Goal: Communication & Community: Participate in discussion

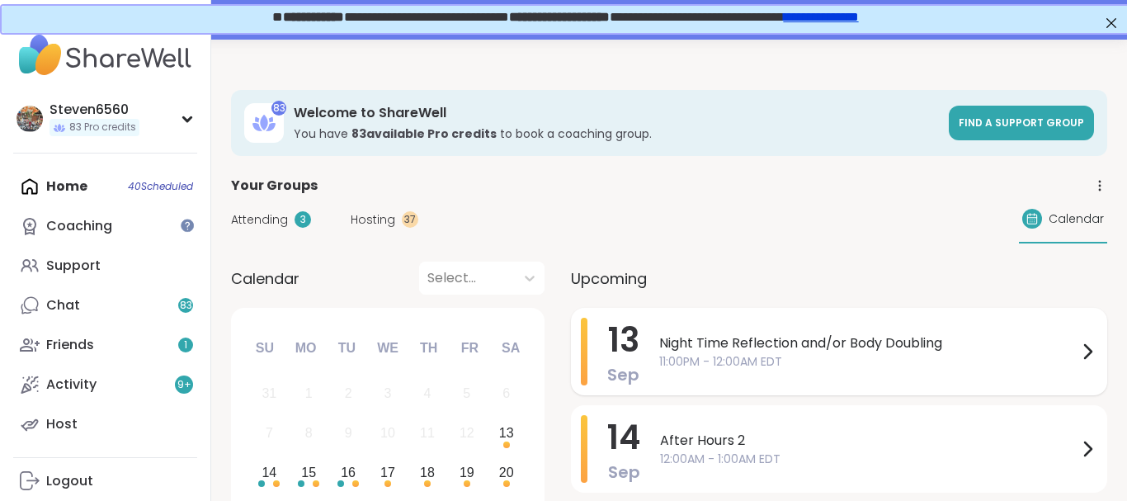
click at [732, 332] on div "Night Time Reflection and/or Body Doubling 11:00PM - 12:00AM EDT" at bounding box center [878, 352] width 438 height 68
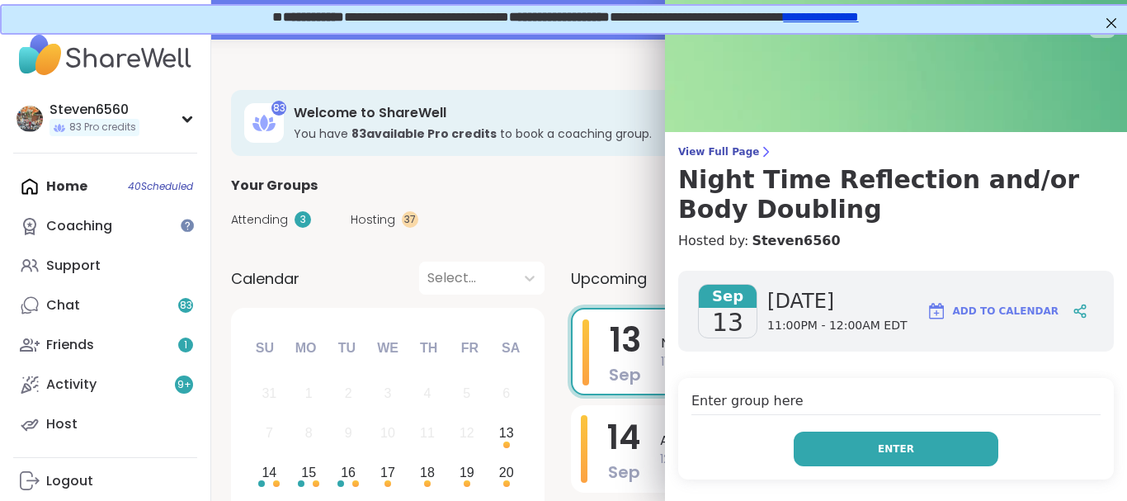
click at [900, 450] on span "Enter" at bounding box center [896, 449] width 36 height 15
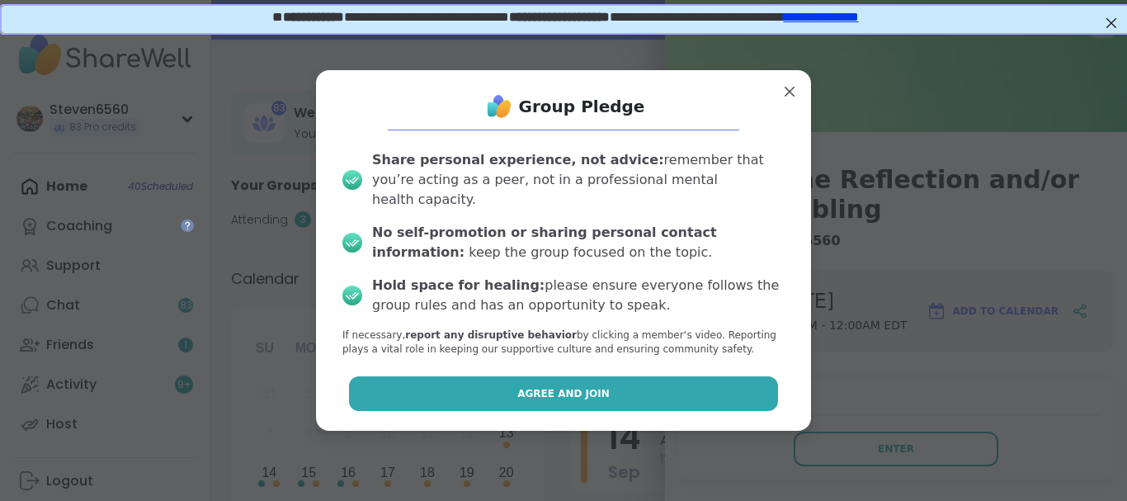
click at [711, 378] on button "Agree and Join" at bounding box center [564, 393] width 430 height 35
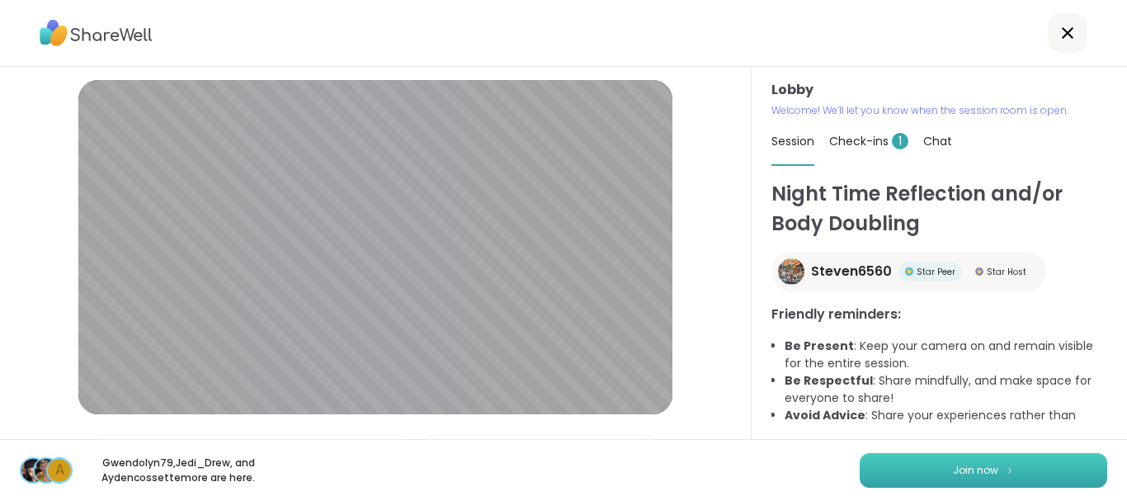
click at [968, 470] on span "Join now" at bounding box center [975, 470] width 45 height 15
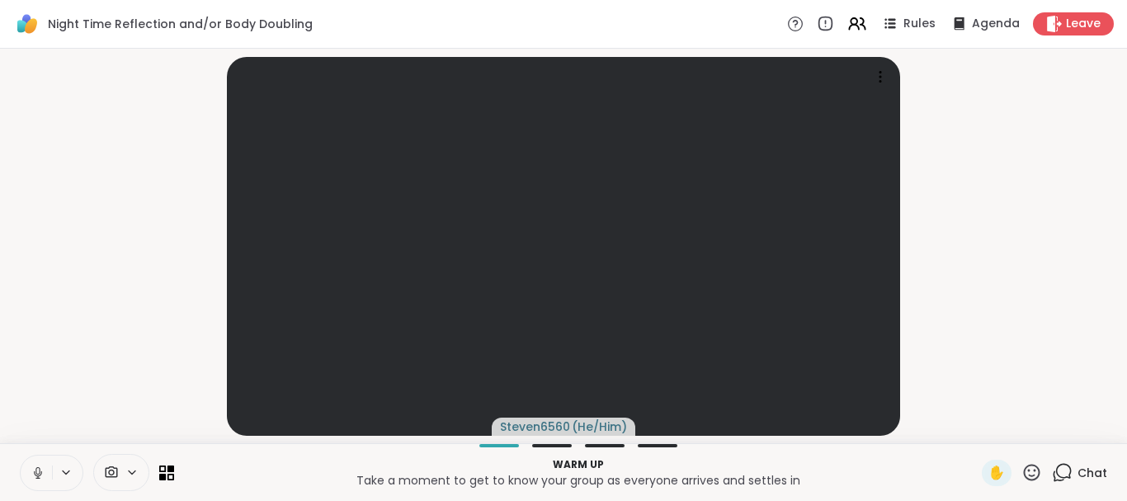
click at [1107, 468] on span "Chat" at bounding box center [1093, 473] width 30 height 17
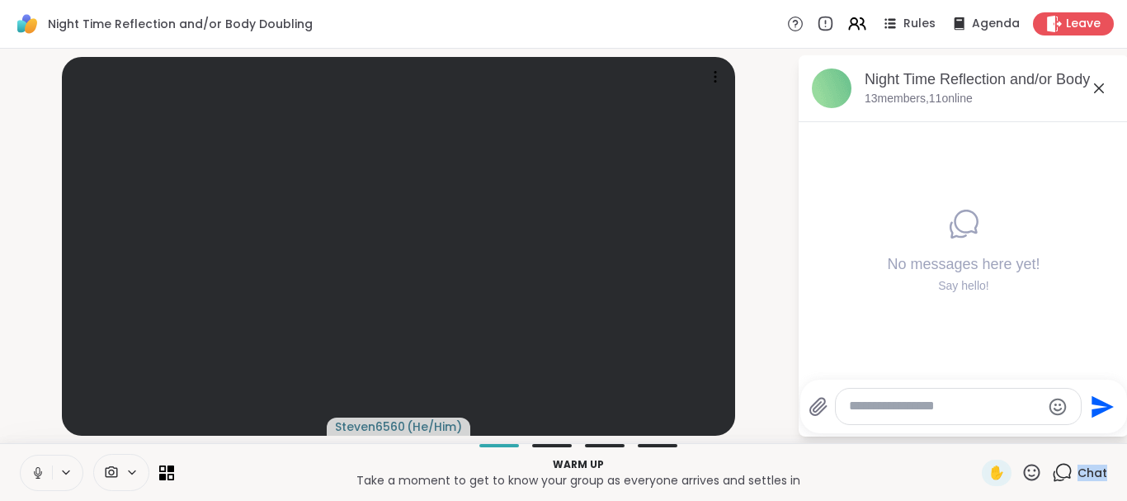
click at [1107, 468] on span "Chat" at bounding box center [1093, 473] width 30 height 17
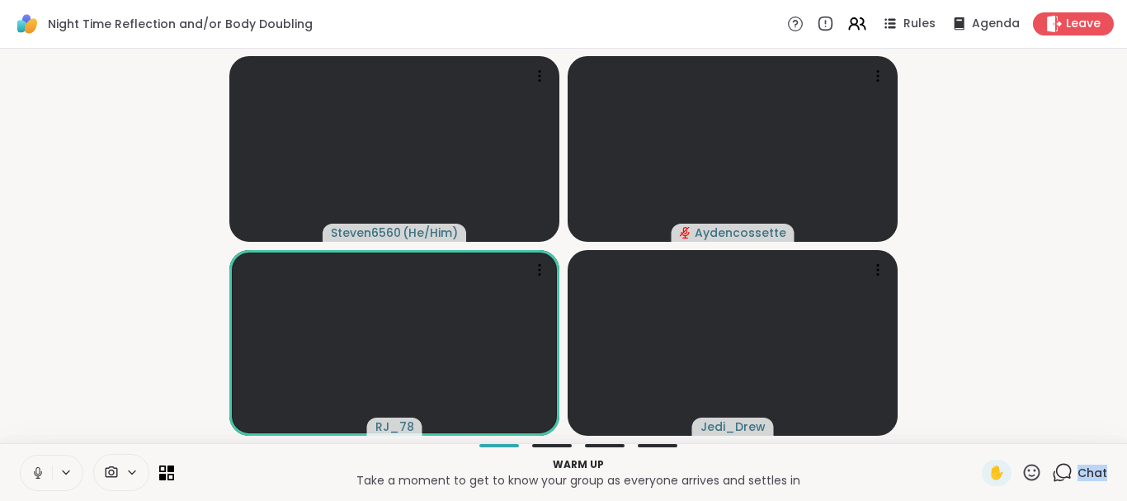
click at [32, 475] on icon at bounding box center [38, 472] width 15 height 15
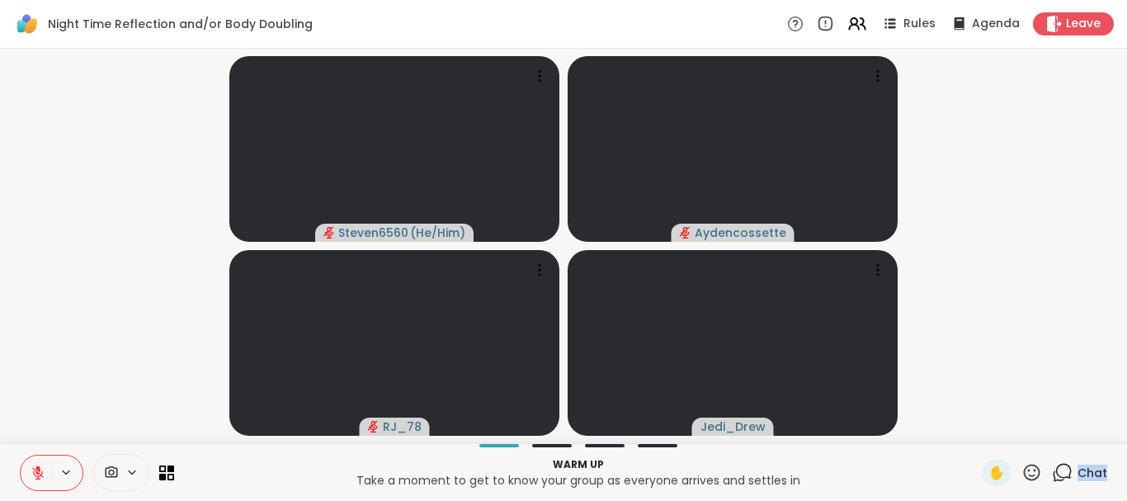
click at [1090, 469] on span "Chat" at bounding box center [1093, 473] width 30 height 17
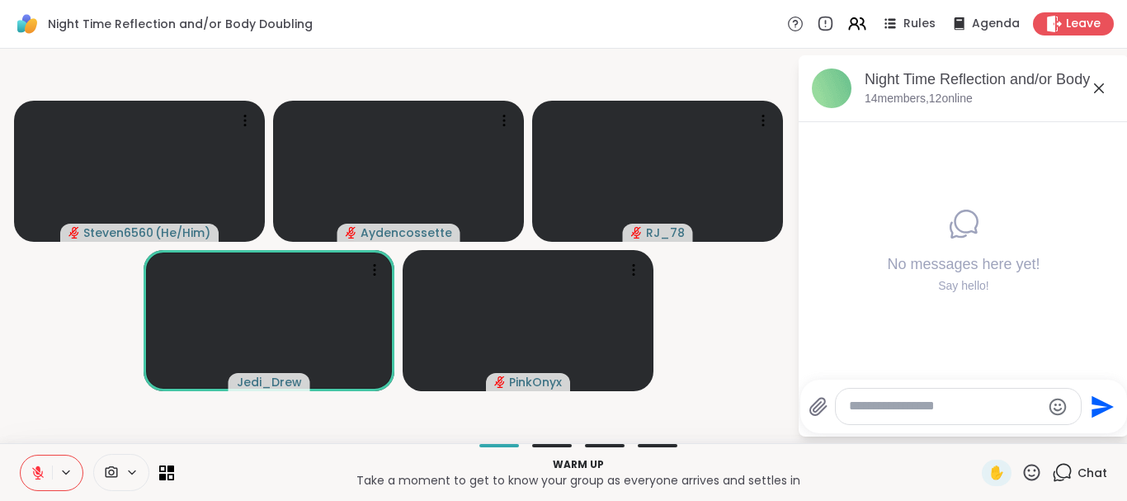
click at [38, 475] on icon at bounding box center [38, 473] width 12 height 12
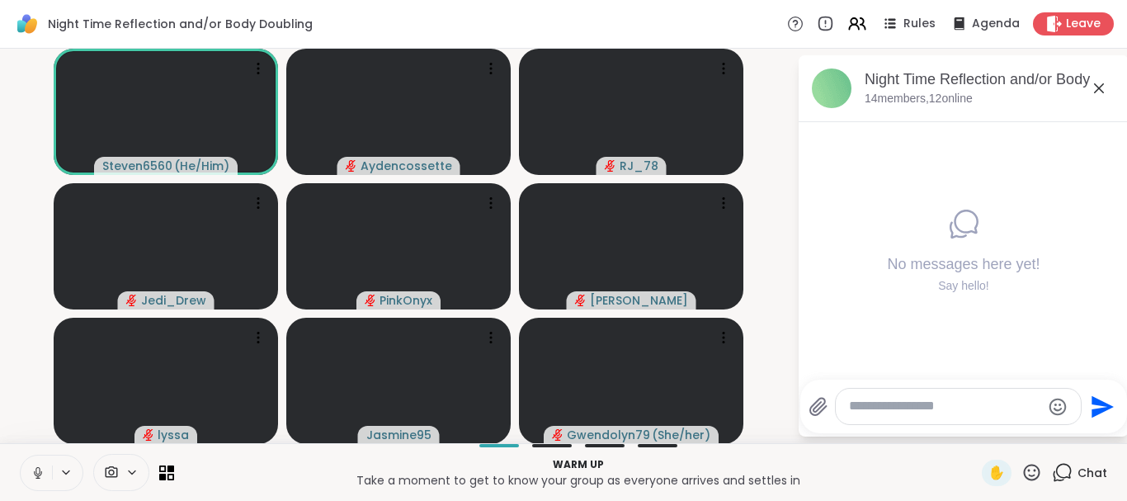
click at [1089, 474] on span "Chat" at bounding box center [1093, 473] width 30 height 17
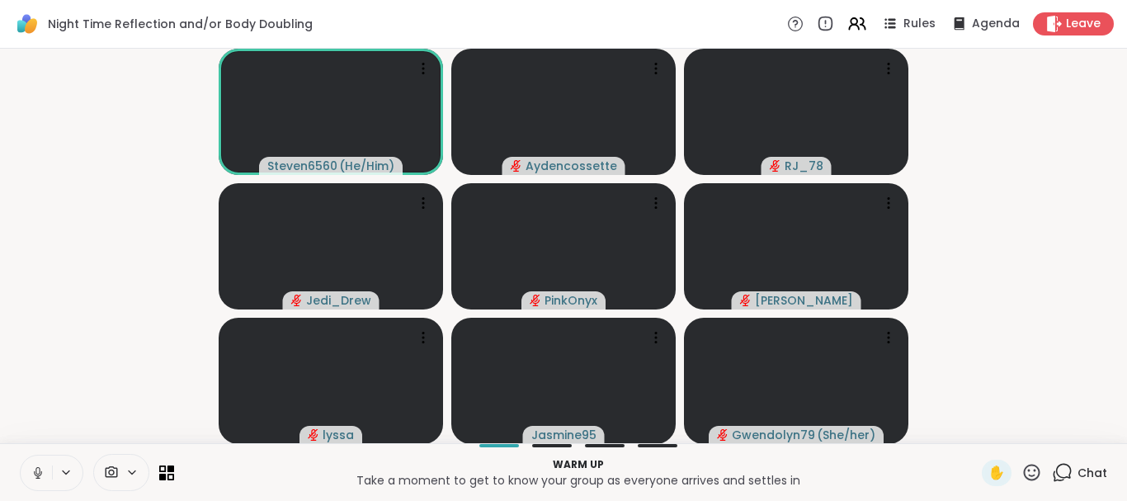
click at [1089, 474] on span "Chat" at bounding box center [1093, 473] width 30 height 17
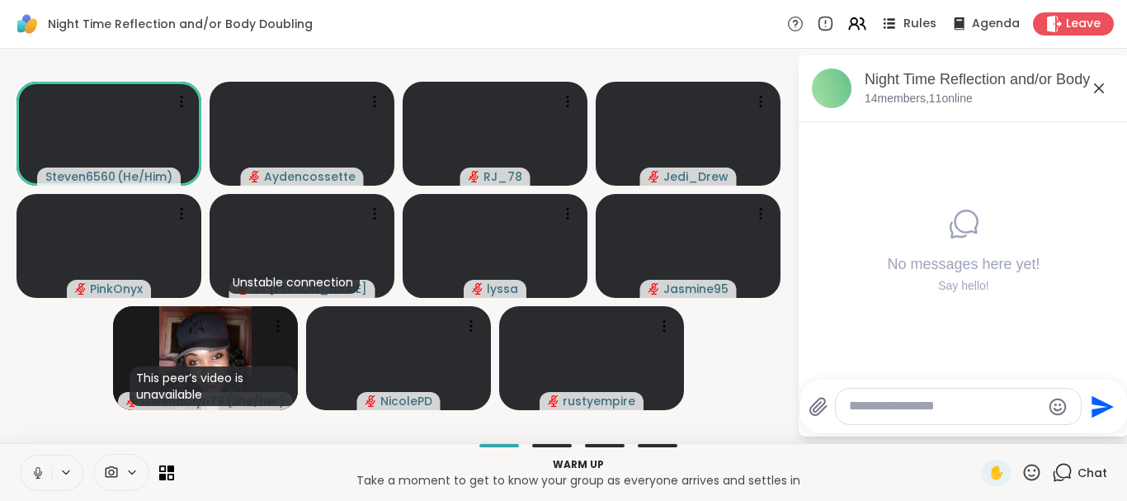
click at [912, 21] on span "Rules" at bounding box center [921, 24] width 34 height 17
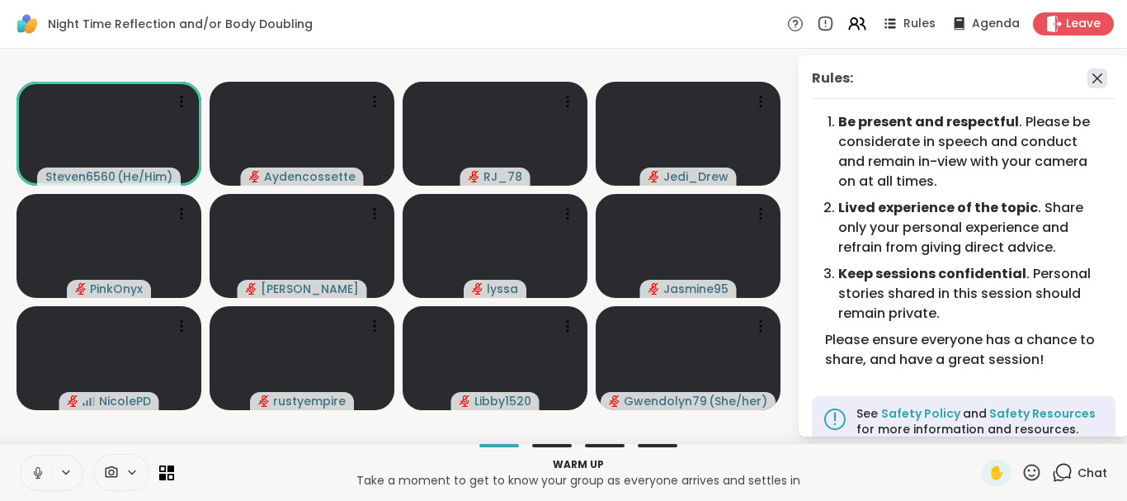
click at [1102, 78] on icon at bounding box center [1098, 79] width 20 height 20
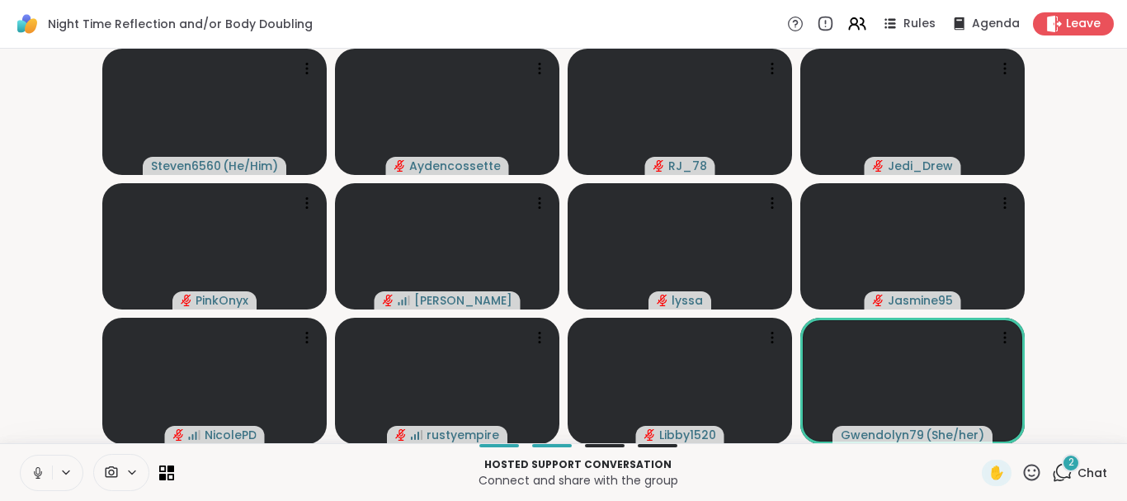
click at [1078, 469] on div "2" at bounding box center [1071, 463] width 18 height 18
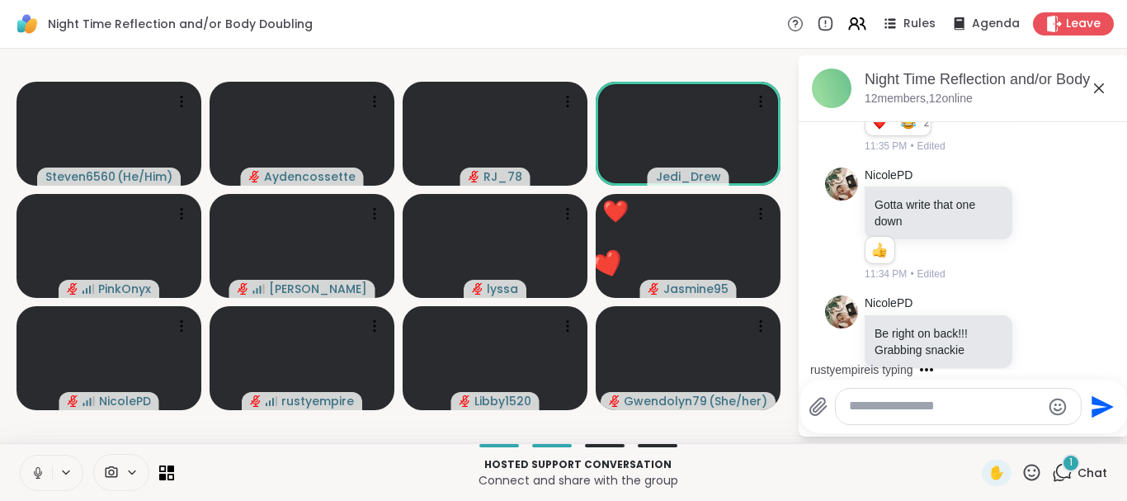
scroll to position [1503, 0]
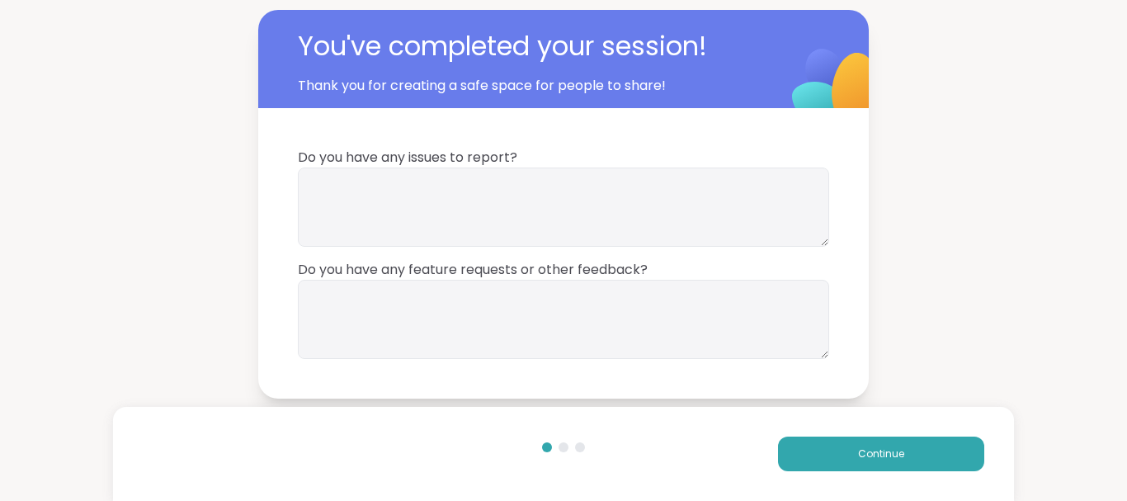
click at [1078, 152] on div "You've completed your session! Thank you for creating a safe space for people t…" at bounding box center [563, 204] width 1127 height 409
click at [842, 449] on button "Continue" at bounding box center [881, 454] width 206 height 35
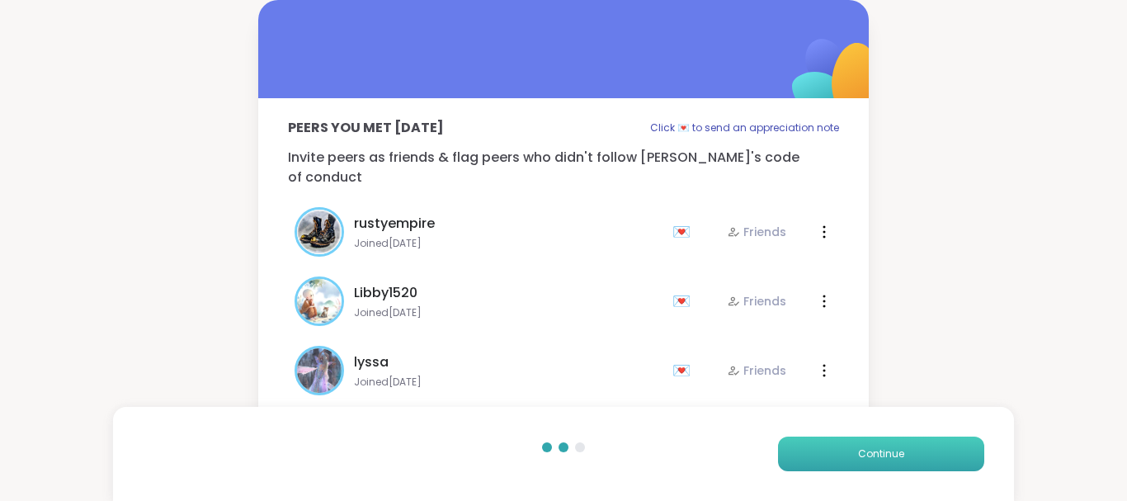
click at [842, 449] on button "Continue" at bounding box center [881, 454] width 206 height 35
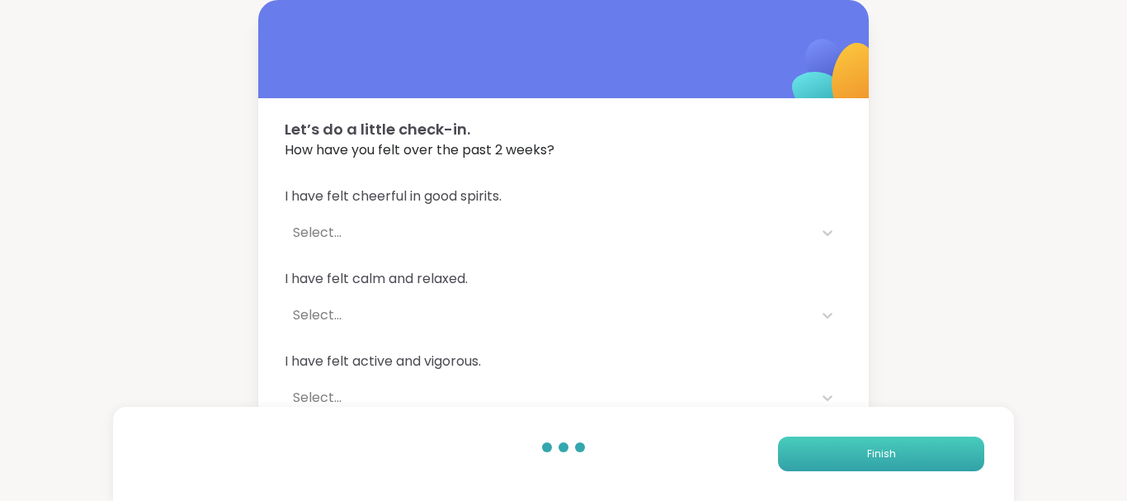
click at [842, 449] on button "Finish" at bounding box center [881, 454] width 206 height 35
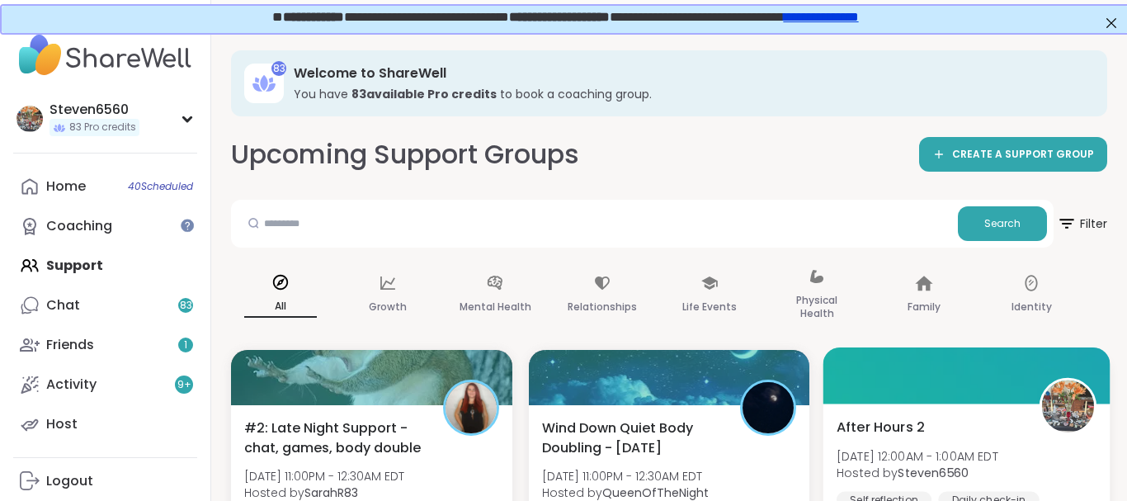
click at [949, 442] on div "After Hours 2 [DATE] 12:00AM - 1:00AM EDT Hosted by Steven6560 Self reflection …" at bounding box center [967, 474] width 260 height 115
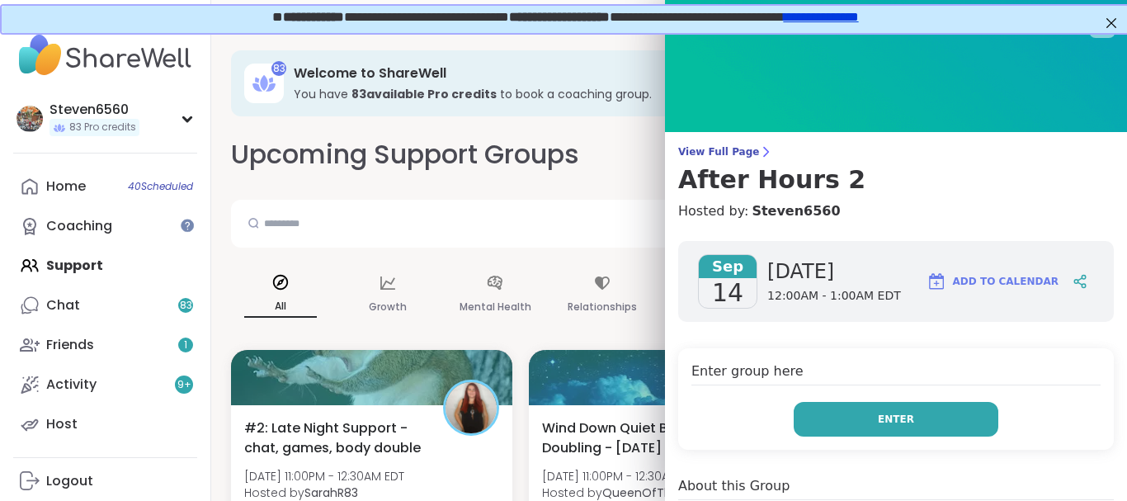
click at [933, 409] on button "Enter" at bounding box center [896, 419] width 205 height 35
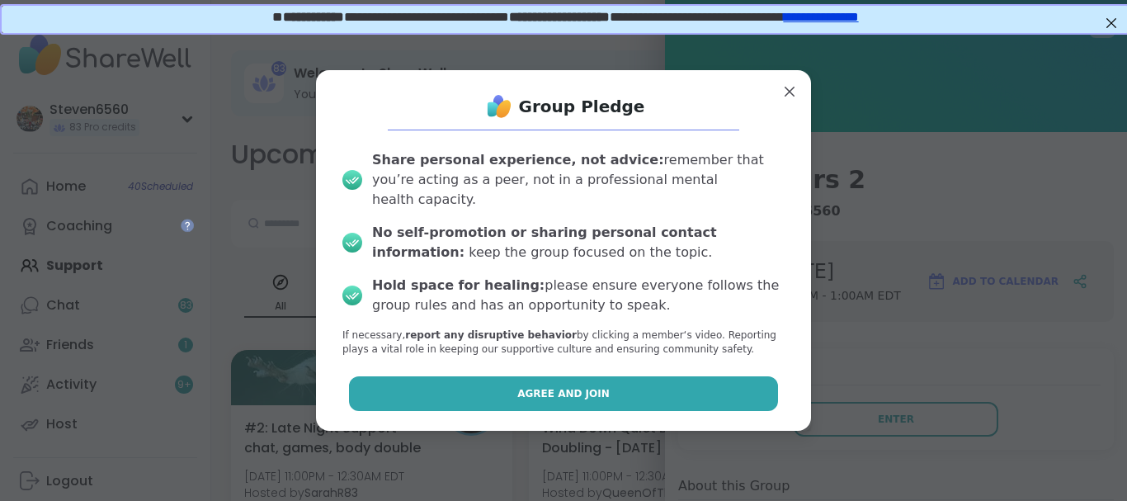
click at [536, 386] on span "Agree and Join" at bounding box center [563, 393] width 92 height 15
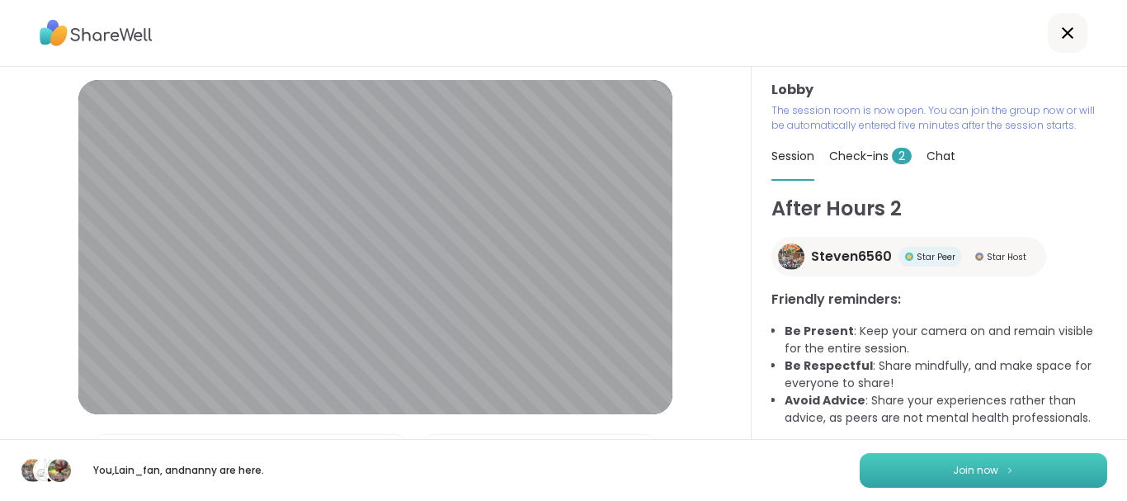
click at [944, 461] on button "Join now" at bounding box center [984, 470] width 248 height 35
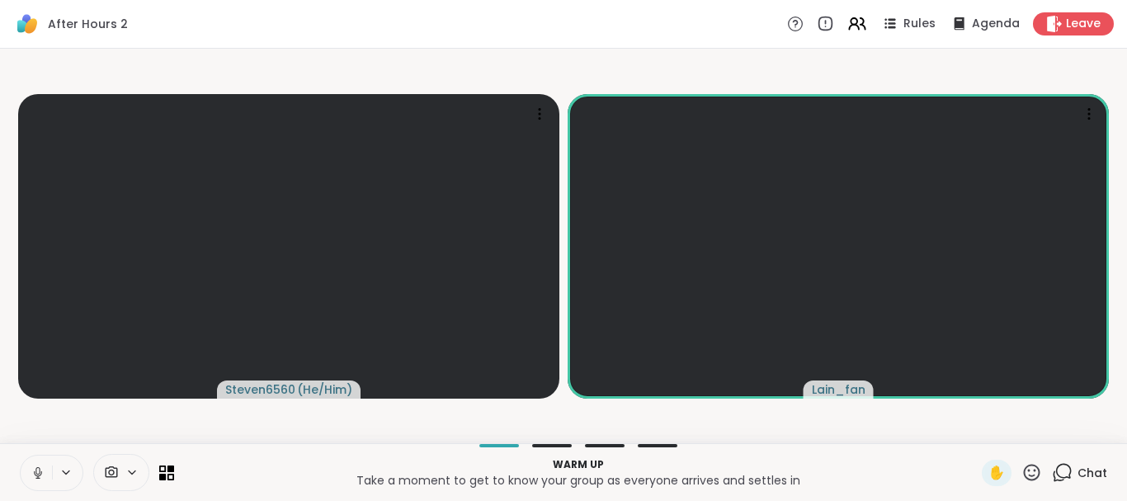
click at [1068, 469] on icon at bounding box center [1062, 472] width 21 height 21
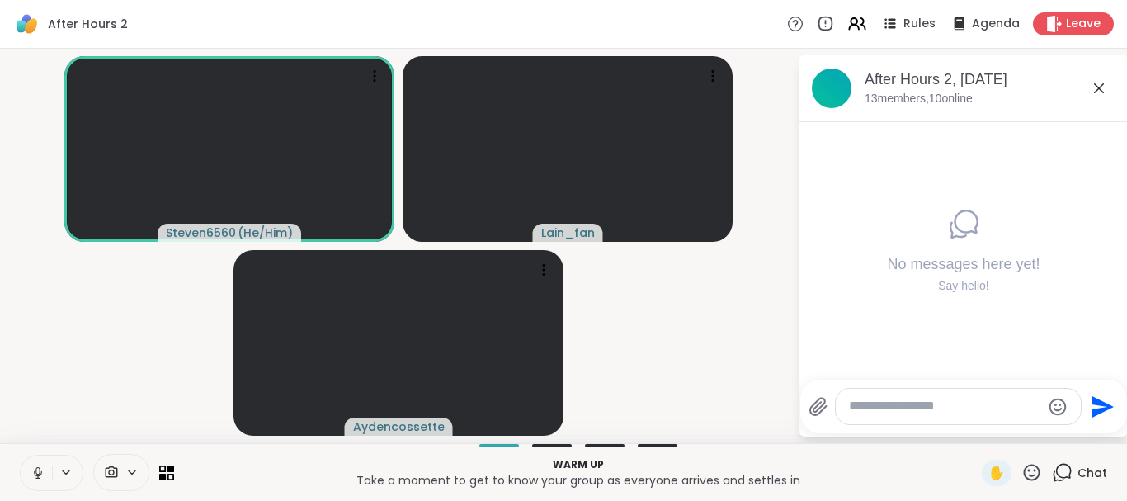
click at [1068, 469] on icon at bounding box center [1062, 472] width 21 height 21
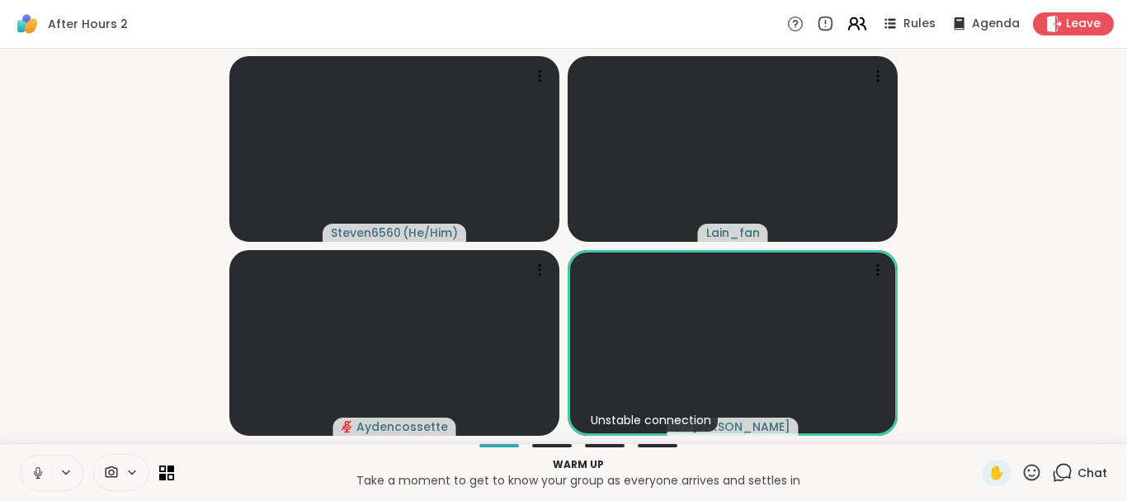
click at [853, 28] on icon at bounding box center [854, 27] width 10 height 5
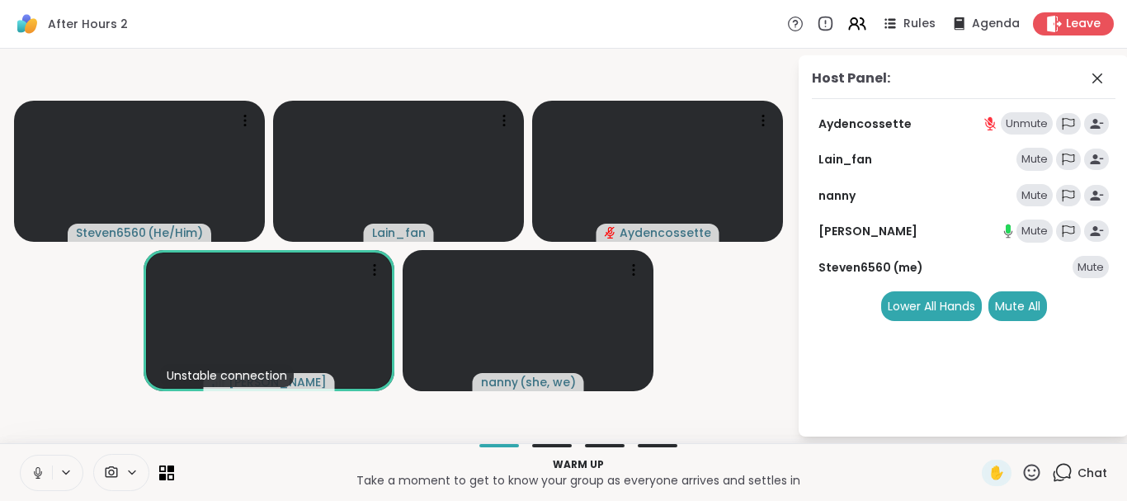
click at [1025, 157] on div "Mute" at bounding box center [1035, 159] width 36 height 23
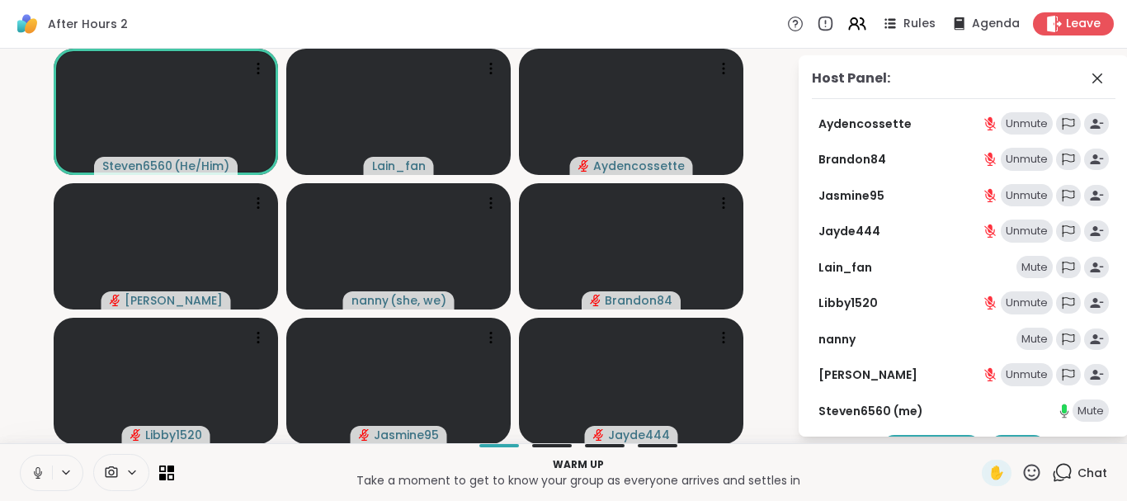
click at [1085, 470] on span "Chat" at bounding box center [1093, 473] width 30 height 17
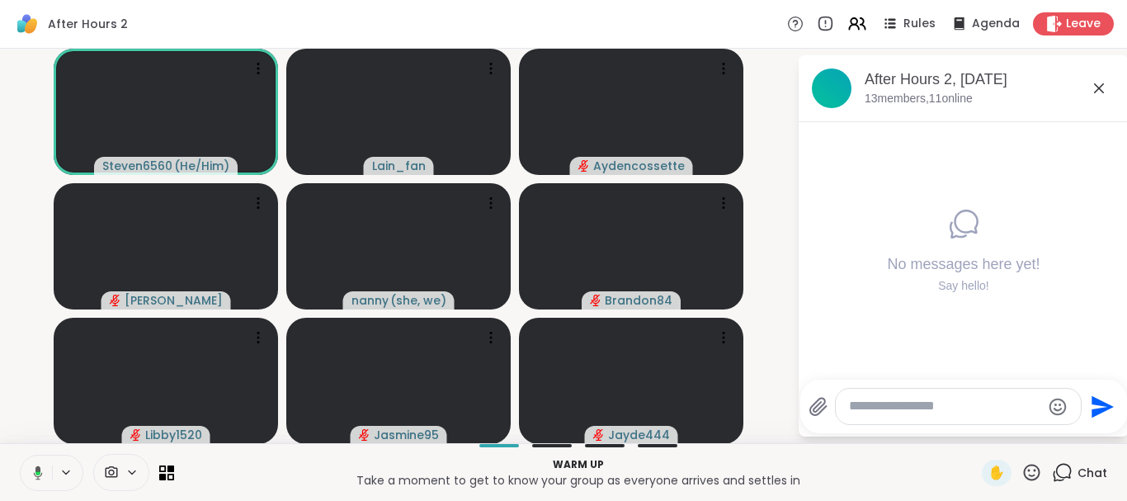
click at [1085, 470] on span "Chat" at bounding box center [1093, 473] width 30 height 17
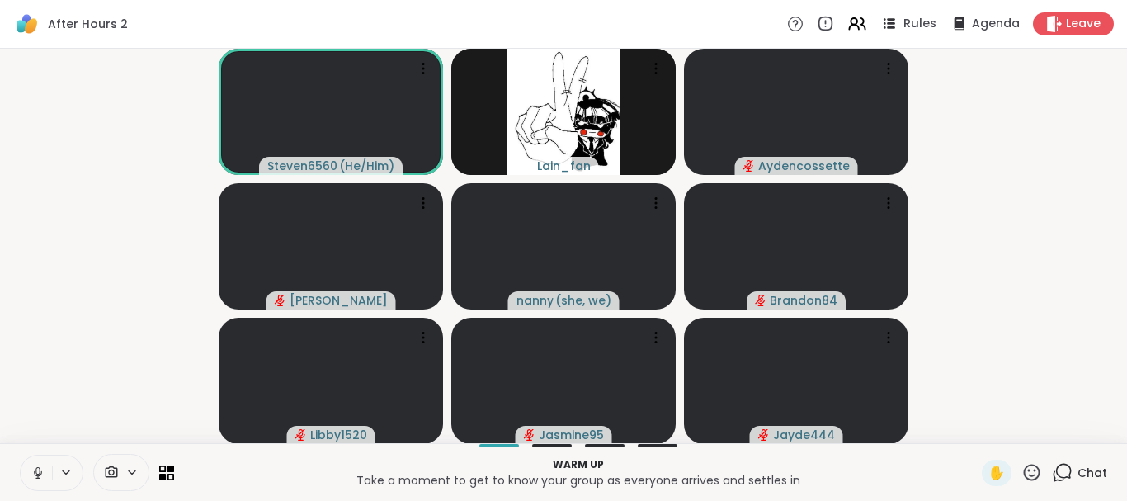
click at [925, 22] on span "Rules" at bounding box center [921, 24] width 34 height 17
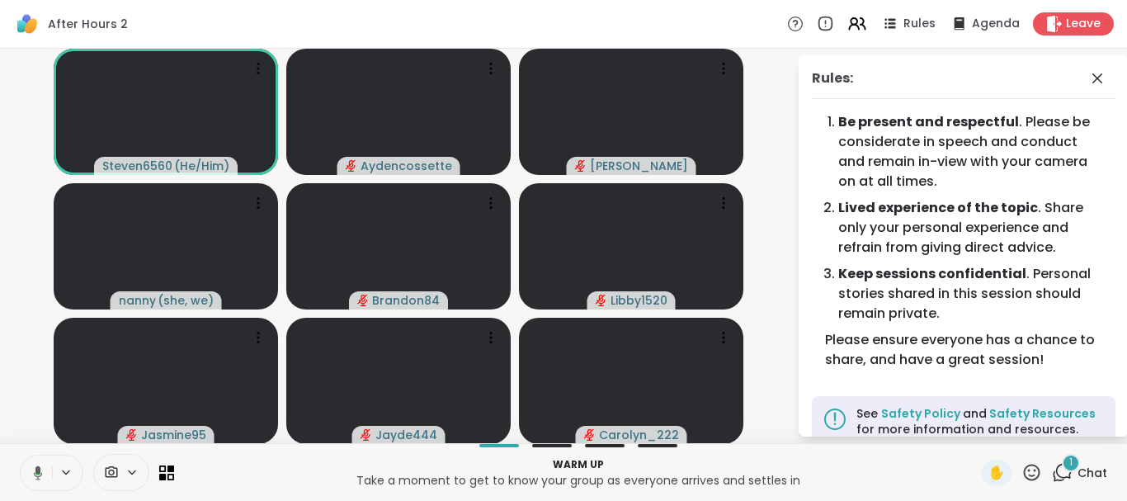
click at [1083, 465] on span "Chat" at bounding box center [1093, 473] width 30 height 17
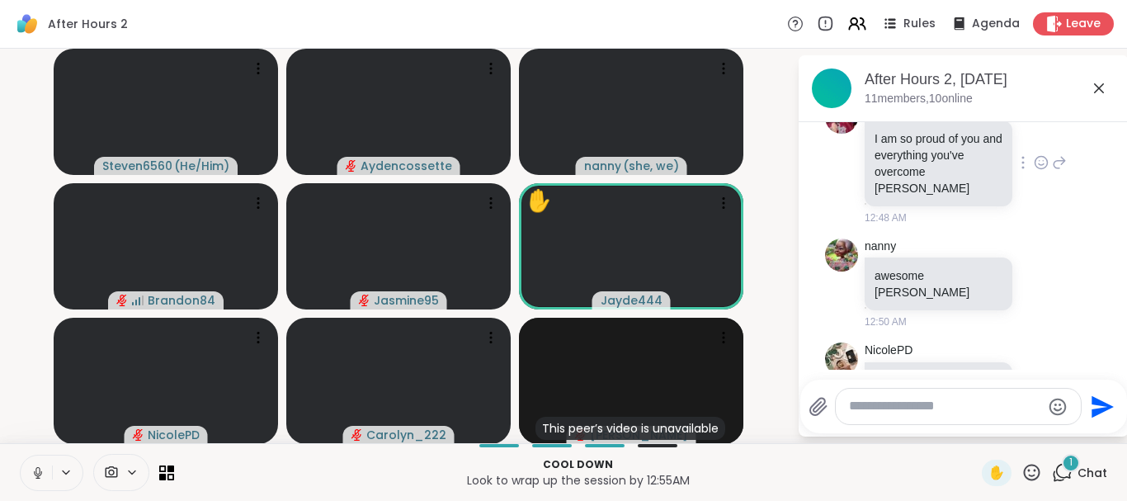
scroll to position [3156, 0]
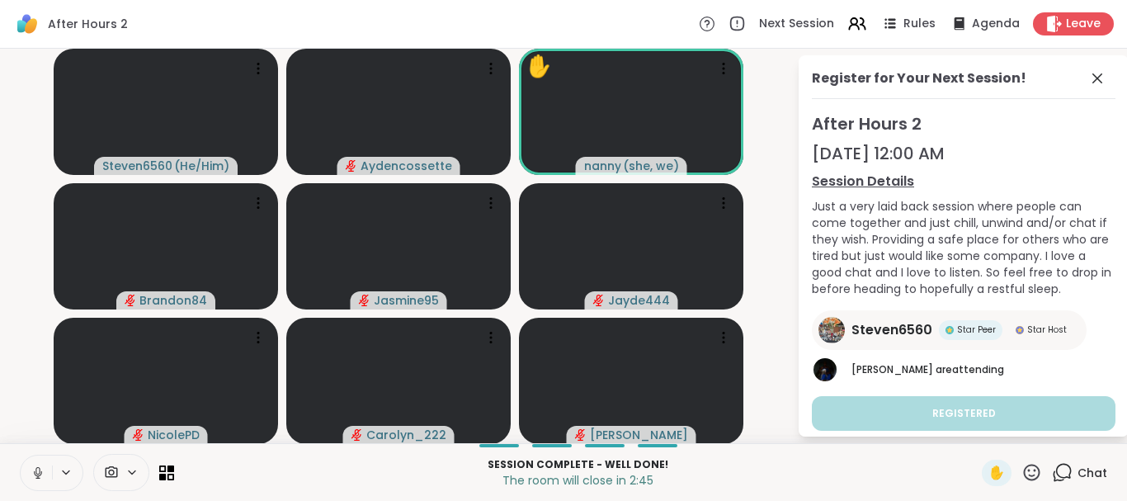
click at [1056, 470] on icon at bounding box center [1062, 472] width 21 height 21
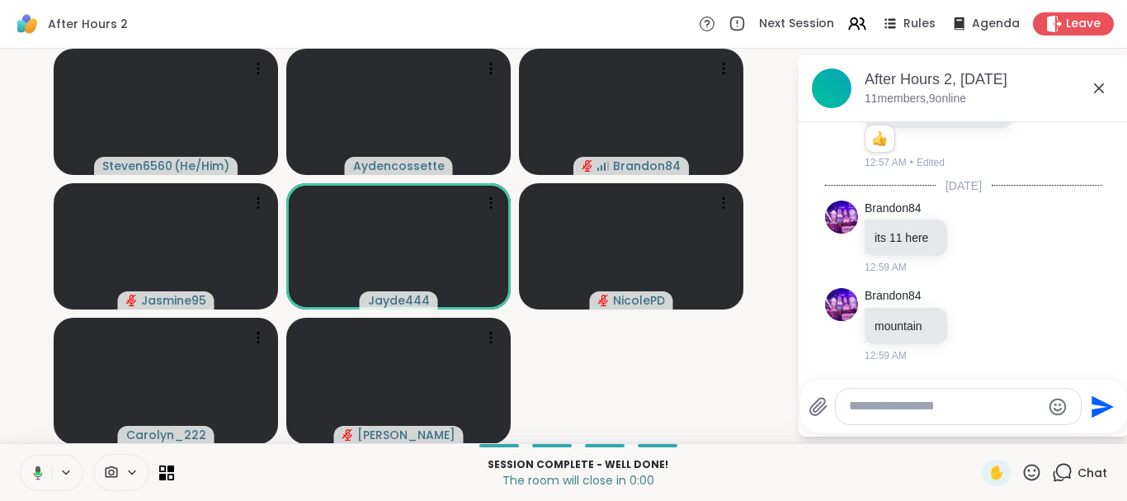
scroll to position [1, 0]
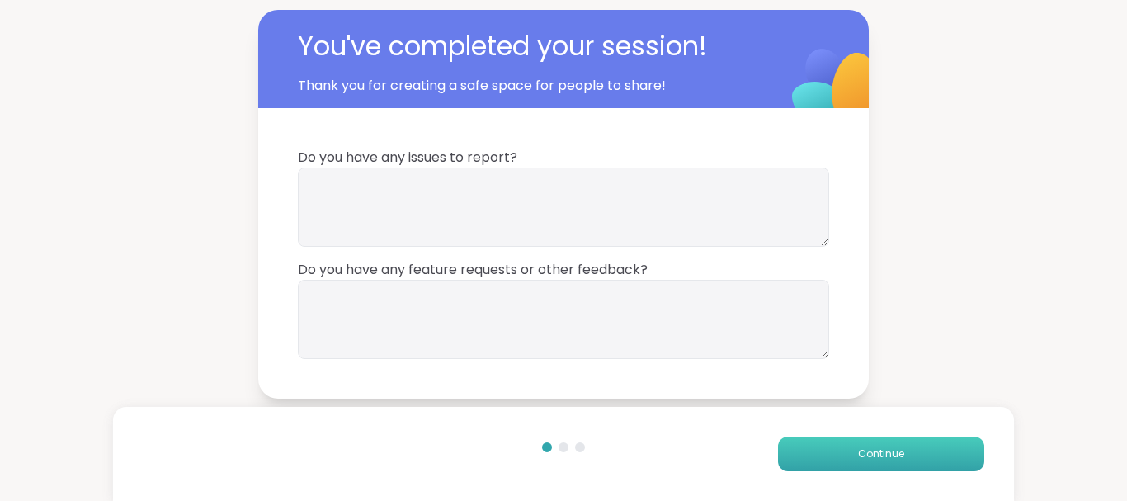
click at [836, 453] on button "Continue" at bounding box center [881, 454] width 206 height 35
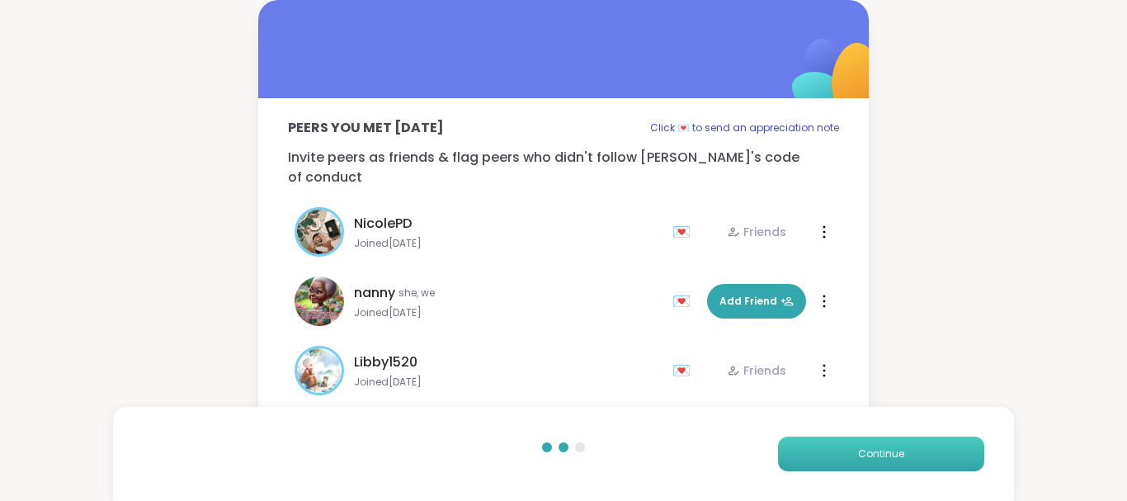
click at [836, 453] on button "Continue" at bounding box center [881, 454] width 206 height 35
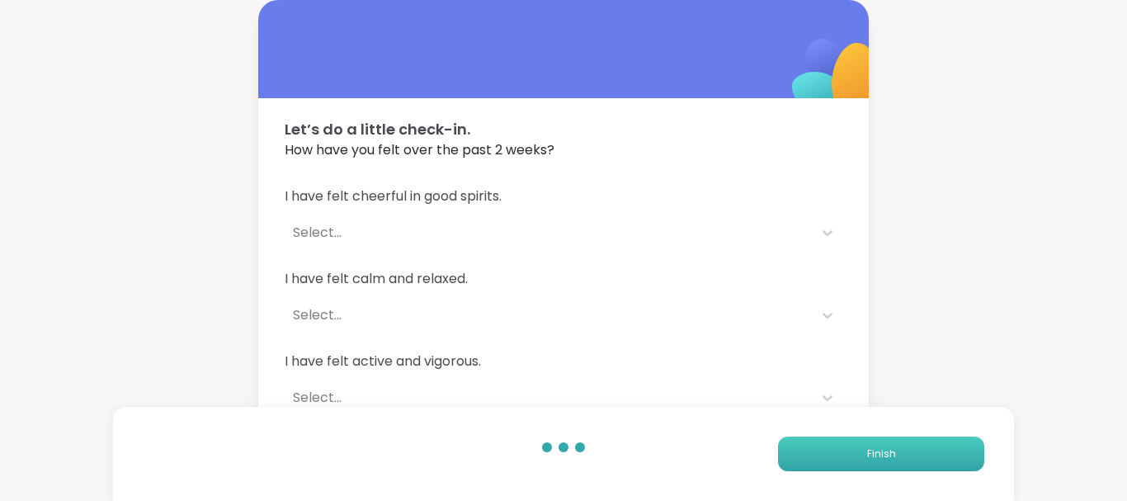
click at [836, 453] on button "Finish" at bounding box center [881, 454] width 206 height 35
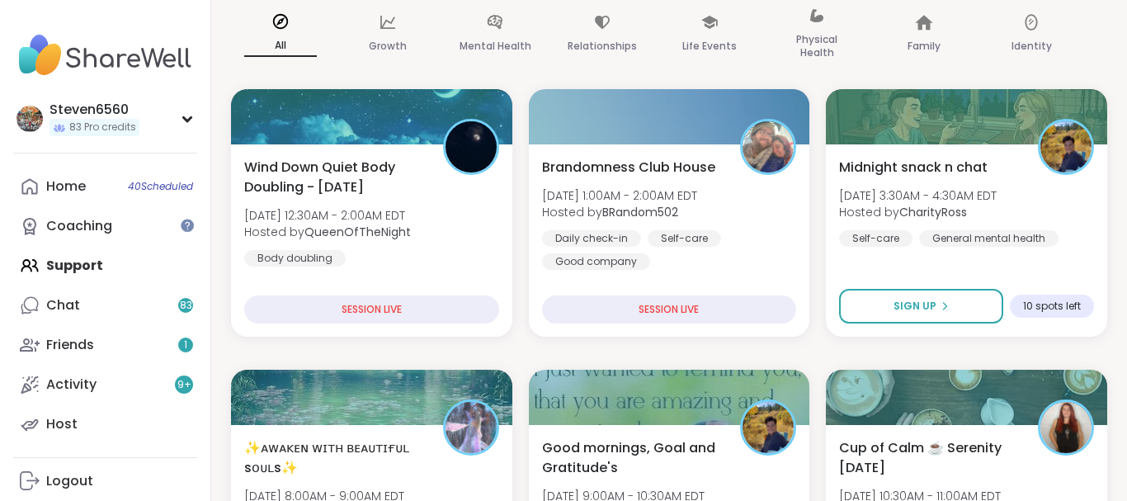
scroll to position [267, 0]
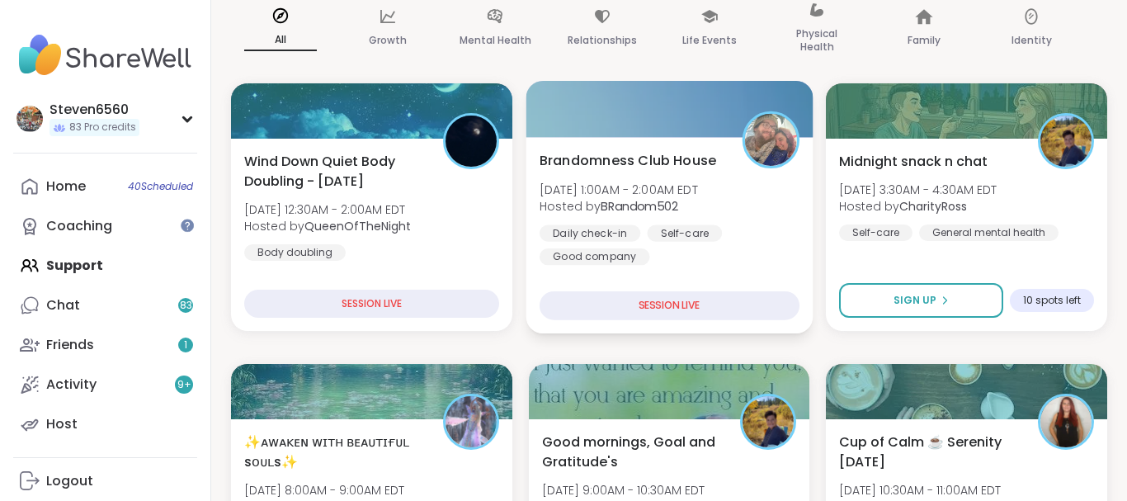
click at [660, 216] on div "Brandomness Club House Sun, Sep 14 | 1:00AM - 2:00AM EDT Hosted by BRandom502 D…" at bounding box center [670, 207] width 260 height 115
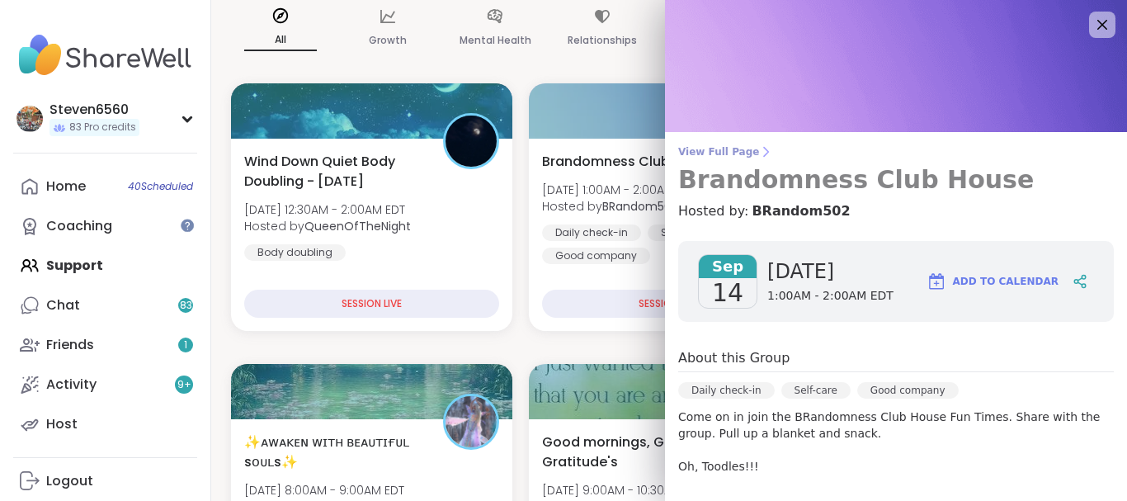
click at [759, 147] on icon at bounding box center [765, 151] width 13 height 13
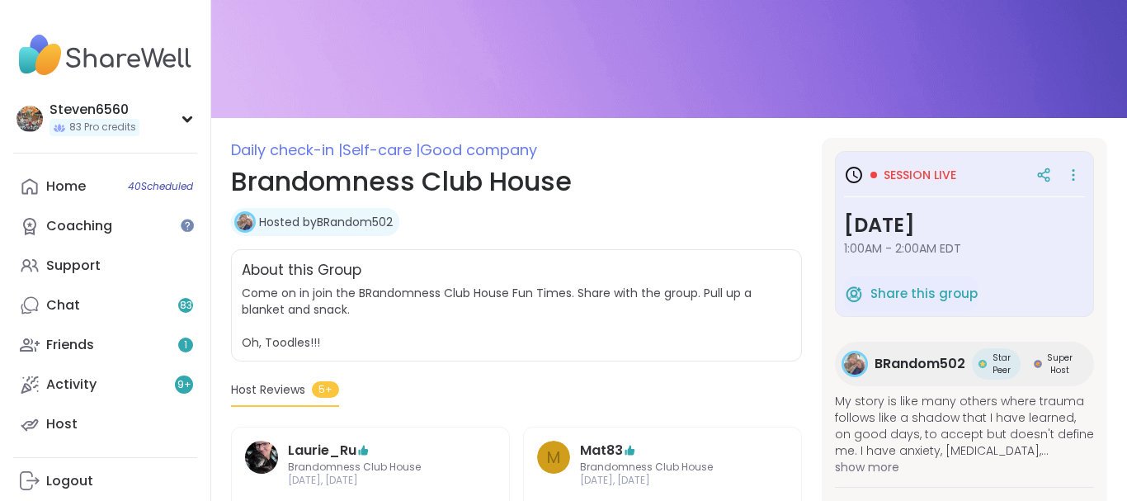
scroll to position [154, 0]
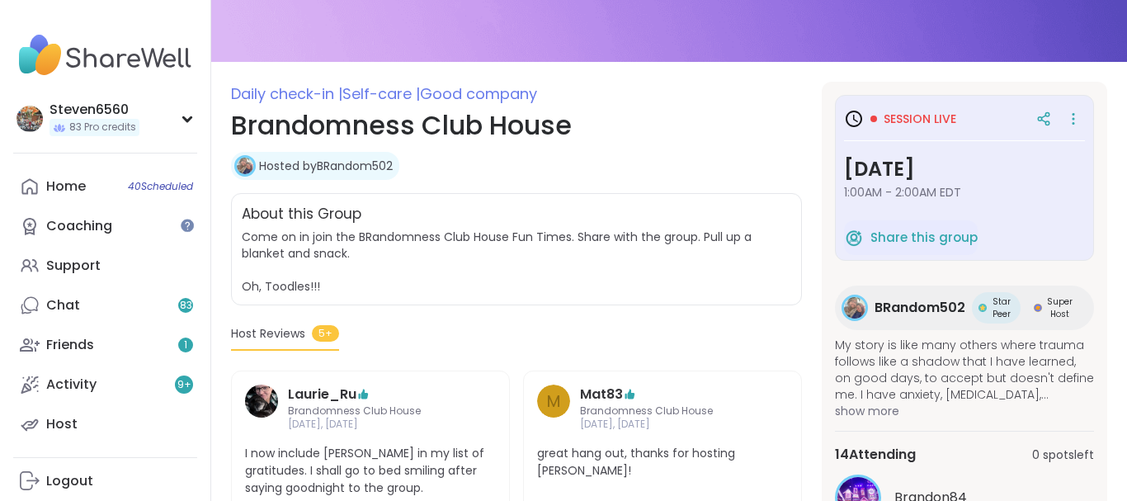
click at [1089, 486] on div "Brandon84" at bounding box center [964, 498] width 259 height 46
